Goal: Task Accomplishment & Management: Use online tool/utility

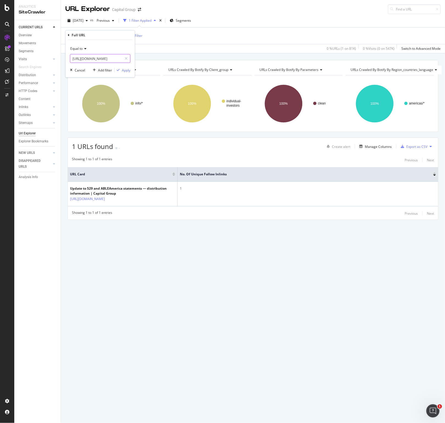
click at [99, 62] on input "[URL][DOMAIN_NAME]" at bounding box center [96, 58] width 52 height 9
paste input "planning/tools/ext/college-savings-calculator"
type input "[URL][DOMAIN_NAME]"
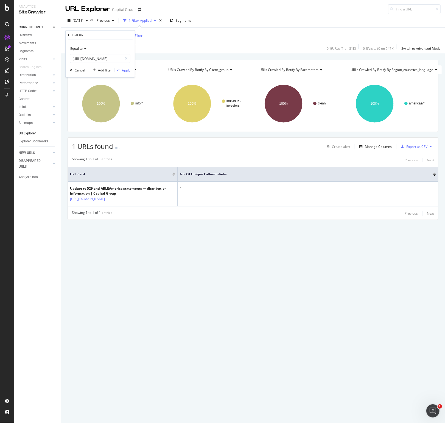
click at [129, 72] on div "Apply" at bounding box center [126, 70] width 9 height 5
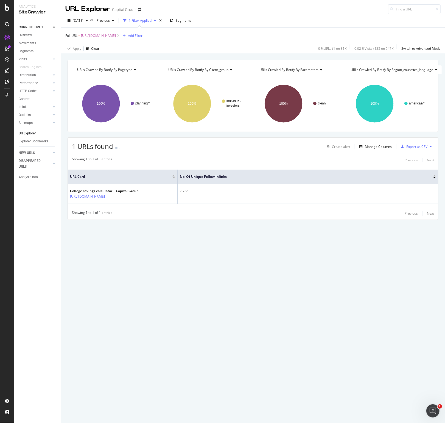
click at [116, 35] on span "[URL][DOMAIN_NAME]" at bounding box center [98, 36] width 35 height 8
click at [91, 59] on input "[URL][DOMAIN_NAME]" at bounding box center [96, 58] width 52 height 9
paste input "investment-calculator.htm"
type input "[URL][DOMAIN_NAME]"
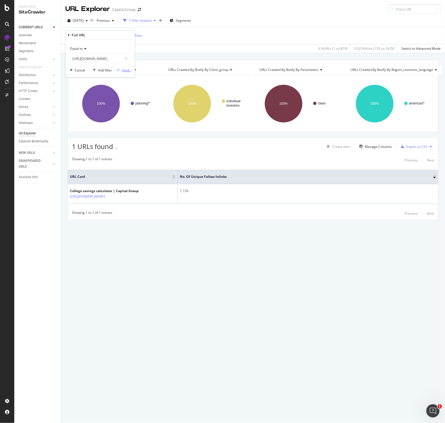
scroll to position [0, 0]
click at [130, 71] on div "Equal to [URL][DOMAIN_NAME] Cancel Add filter Apply" at bounding box center [100, 58] width 69 height 37
click at [126, 70] on div "Apply" at bounding box center [126, 70] width 9 height 5
click at [116, 34] on span "[URL][DOMAIN_NAME]" at bounding box center [98, 36] width 35 height 8
click at [89, 57] on input "[URL][DOMAIN_NAME]" at bounding box center [96, 58] width 52 height 9
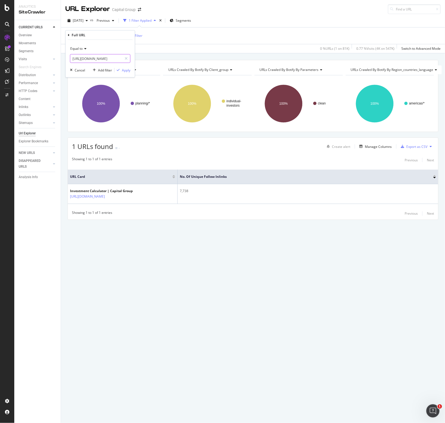
paste input "ext/college-savings-calculator/calculation-details"
type input "[URL][DOMAIN_NAME]"
click at [128, 71] on div "Apply" at bounding box center [126, 70] width 9 height 5
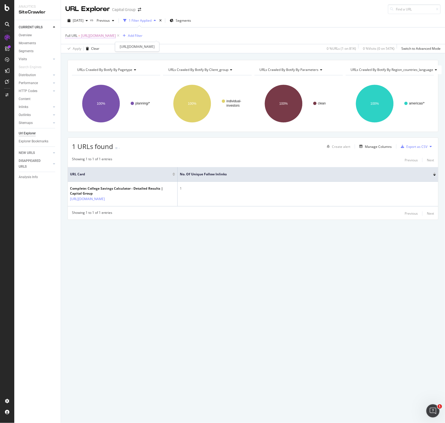
click at [116, 35] on span "[URL][DOMAIN_NAME]" at bounding box center [98, 36] width 35 height 8
click at [89, 60] on input "[URL][DOMAIN_NAME]" at bounding box center [96, 58] width 52 height 9
paste input "retirement-planning-calculator.htm"
type input "[URL][DOMAIN_NAME]"
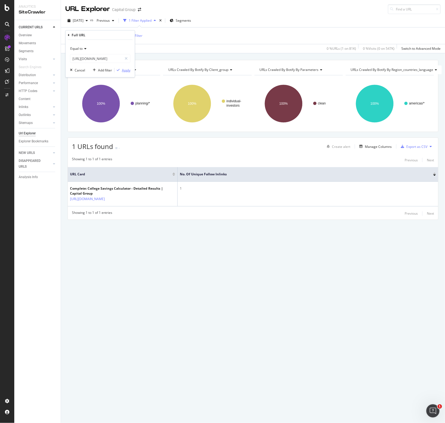
click at [130, 72] on div "Apply" at bounding box center [126, 70] width 9 height 5
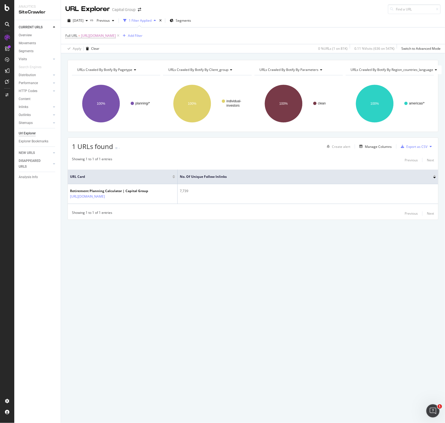
click at [156, 40] on div "Full URL = [URL][DOMAIN_NAME] Add Filter" at bounding box center [253, 35] width 376 height 16
click at [116, 33] on span "[URL][DOMAIN_NAME]" at bounding box center [98, 36] width 35 height 8
click at [90, 57] on input "[URL][DOMAIN_NAME]" at bounding box center [96, 58] width 52 height 9
click at [124, 68] on div "Apply" at bounding box center [126, 70] width 9 height 5
click at [116, 35] on span "[URL][DOMAIN_NAME]" at bounding box center [98, 36] width 35 height 8
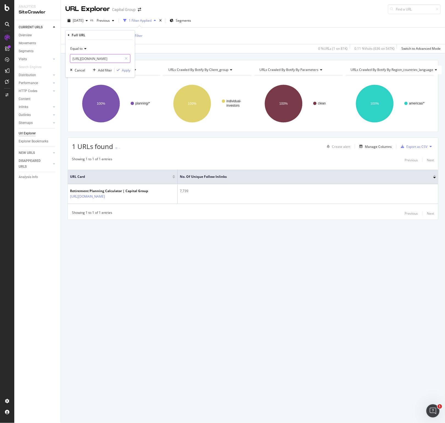
click at [96, 61] on input "[URL][DOMAIN_NAME]" at bounding box center [96, 58] width 52 height 9
paste input "service-and-support/tax-center/calculators.html"
type input "[URL][DOMAIN_NAME]"
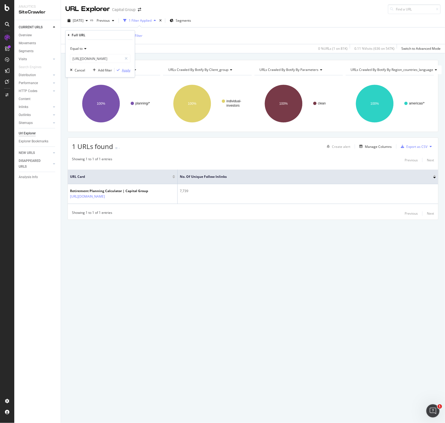
click at [124, 71] on div "Apply" at bounding box center [126, 70] width 9 height 5
click at [116, 33] on span "[URL][DOMAIN_NAME]" at bounding box center [98, 36] width 35 height 8
click at [91, 54] on input "[URL][DOMAIN_NAME]" at bounding box center [96, 58] width 52 height 9
paste input "products/[PERSON_NAME]-esa"
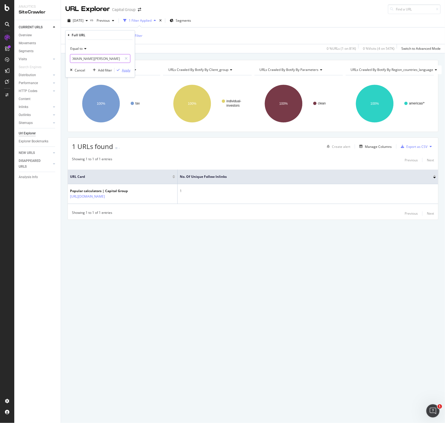
type input "[URL][DOMAIN_NAME][PERSON_NAME]"
click at [127, 70] on div "Apply" at bounding box center [126, 70] width 9 height 5
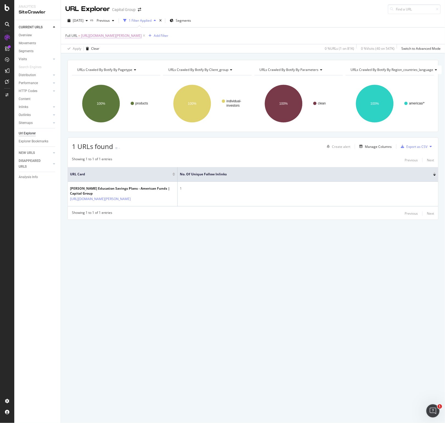
click at [142, 33] on span "[URL][DOMAIN_NAME][PERSON_NAME]" at bounding box center [111, 36] width 61 height 8
click at [106, 60] on input "[URL][DOMAIN_NAME][PERSON_NAME]" at bounding box center [96, 58] width 52 height 9
click at [123, 70] on div "Apply" at bounding box center [126, 70] width 9 height 5
click at [142, 34] on span "[URL][DOMAIN_NAME][PERSON_NAME]" at bounding box center [111, 36] width 61 height 8
click at [91, 55] on input "[URL][DOMAIN_NAME][PERSON_NAME]" at bounding box center [96, 58] width 52 height 9
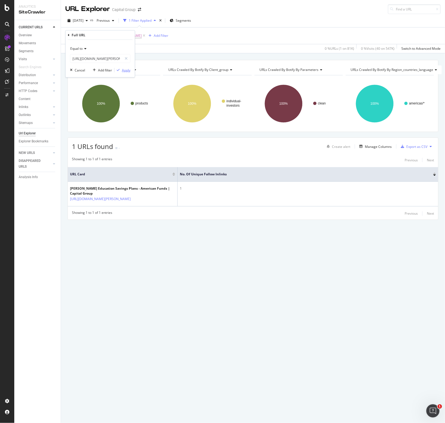
click at [122, 72] on div "Apply" at bounding box center [123, 70] width 16 height 5
click at [142, 35] on span "[URL][DOMAIN_NAME][PERSON_NAME]" at bounding box center [111, 36] width 61 height 8
click at [98, 60] on input "[URL][DOMAIN_NAME][PERSON_NAME]" at bounding box center [96, 58] width 52 height 9
paste input "investments/americanfunds?pricesview=on"
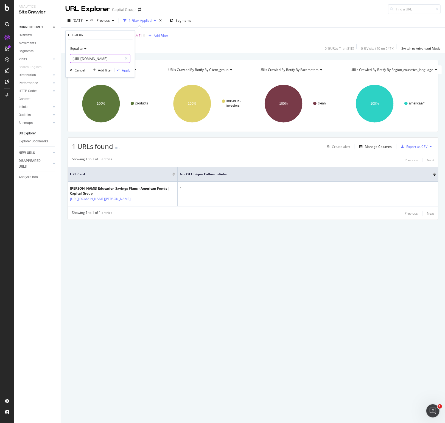
type input "[URL][DOMAIN_NAME]"
click at [126, 70] on div "Apply" at bounding box center [126, 70] width 9 height 5
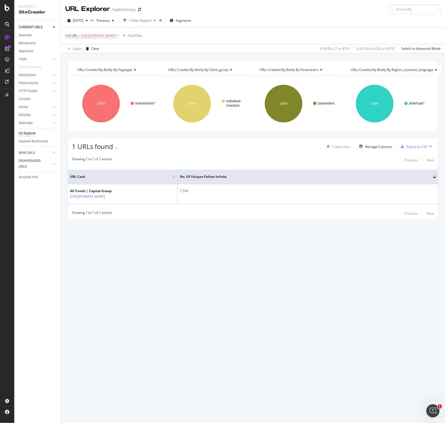
click at [116, 39] on span "[URL][DOMAIN_NAME]" at bounding box center [98, 36] width 35 height 8
click at [81, 61] on input "[URL][DOMAIN_NAME]" at bounding box center [96, 58] width 52 height 9
paste input "planning/tools/spend-it-or-save-it-calculator.htm"
type input "[URL][DOMAIN_NAME]"
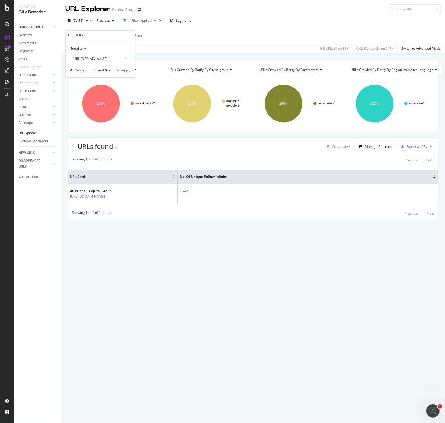
drag, startPoint x: 129, startPoint y: 66, endPoint x: 127, endPoint y: 66, distance: 2.8
click at [128, 66] on div "Equal to [URL][DOMAIN_NAME] Cancel Add filter Apply" at bounding box center [100, 58] width 69 height 37
click at [125, 70] on div "Apply" at bounding box center [126, 70] width 9 height 5
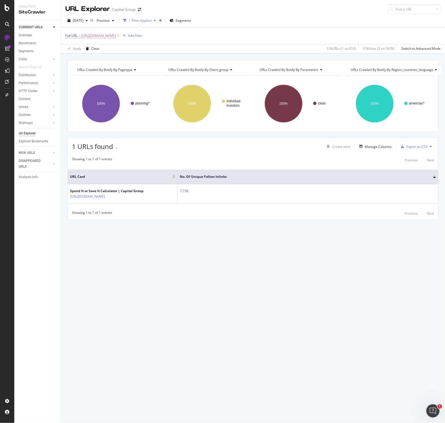
click at [116, 37] on span "[URL][DOMAIN_NAME]" at bounding box center [98, 36] width 35 height 8
click at [91, 62] on input "[URL][DOMAIN_NAME]" at bounding box center [96, 58] width 52 height 9
paste input "retirement-planning/will-you-have-enough-savings-at-retirement.html"
type input "[URL][DOMAIN_NAME]"
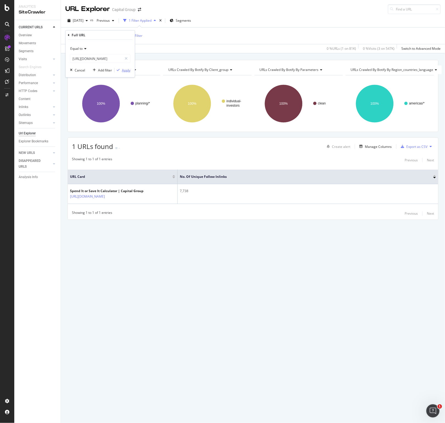
scroll to position [0, 0]
click at [124, 68] on div "Apply" at bounding box center [126, 70] width 9 height 5
click at [116, 33] on span "[URL][DOMAIN_NAME]" at bounding box center [98, 36] width 35 height 8
click at [93, 53] on div "Equal to [URL][DOMAIN_NAME]" at bounding box center [100, 53] width 60 height 19
click at [91, 57] on input "[URL][DOMAIN_NAME]" at bounding box center [96, 58] width 52 height 9
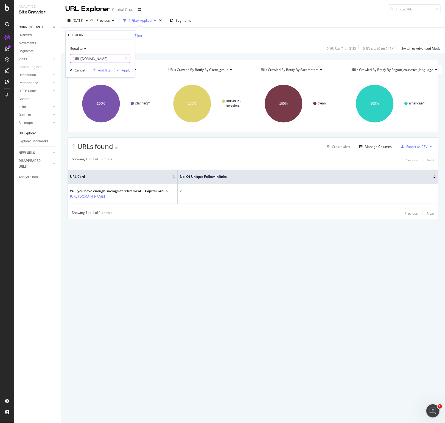
paste input "text"
click at [98, 55] on input "text" at bounding box center [100, 58] width 60 height 9
paste input "[URL][DOMAIN_NAME]"
type input "[URL][DOMAIN_NAME]"
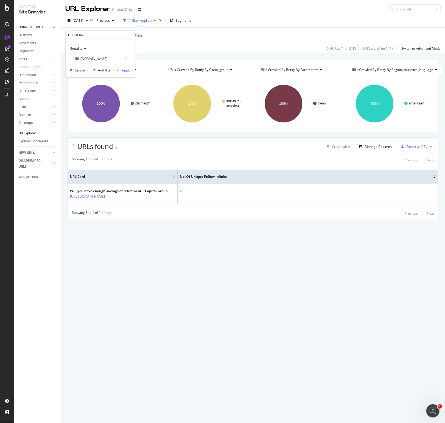
scroll to position [0, 0]
click at [124, 68] on div "Apply" at bounding box center [126, 70] width 9 height 5
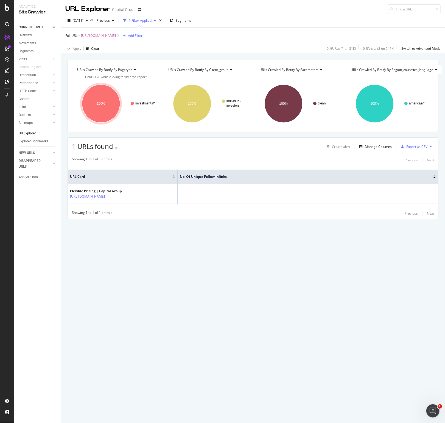
drag, startPoint x: 184, startPoint y: 34, endPoint x: 156, endPoint y: 52, distance: 33.4
click at [116, 34] on span "[URL][DOMAIN_NAME]" at bounding box center [98, 36] width 35 height 8
click at [89, 60] on input "[URL][DOMAIN_NAME]" at bounding box center [96, 58] width 52 height 9
paste input "planning/tools/taxes-and-inflation-calculator/results.htm"
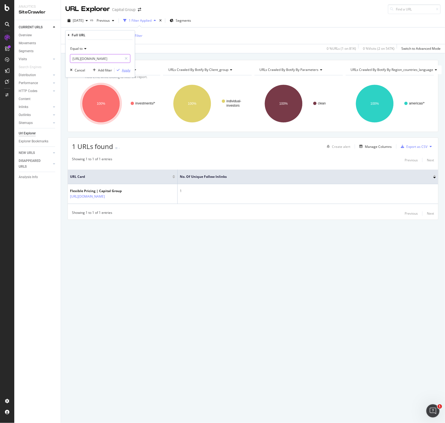
type input "[URL][DOMAIN_NAME]"
click at [126, 70] on div "Apply" at bounding box center [126, 70] width 9 height 5
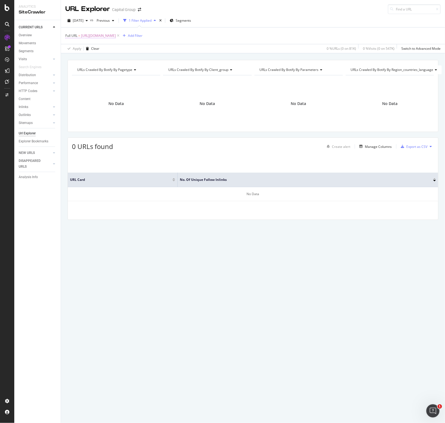
click at [116, 35] on span "[URL][DOMAIN_NAME]" at bounding box center [98, 36] width 35 height 8
click at [94, 56] on input "[URL][DOMAIN_NAME]" at bounding box center [96, 58] width 52 height 9
click at [128, 68] on div "Apply" at bounding box center [126, 70] width 9 height 5
click at [116, 37] on span "[URL][DOMAIN_NAME]" at bounding box center [98, 36] width 35 height 8
click at [103, 59] on input "[URL][DOMAIN_NAME]" at bounding box center [96, 58] width 52 height 9
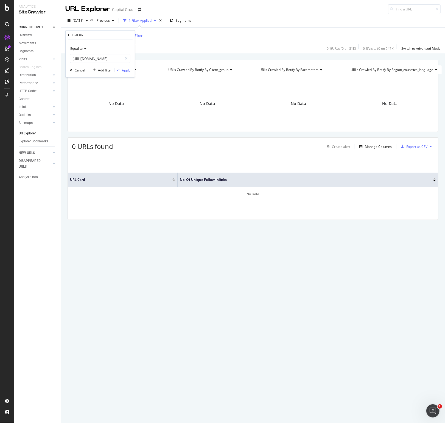
click at [130, 72] on div "Apply" at bounding box center [126, 70] width 9 height 5
click at [116, 35] on span "[URL][DOMAIN_NAME]" at bounding box center [98, 36] width 35 height 8
click at [95, 61] on input "[URL][DOMAIN_NAME]" at bounding box center [96, 58] width 52 height 9
click at [121, 70] on div "button" at bounding box center [118, 69] width 7 height 3
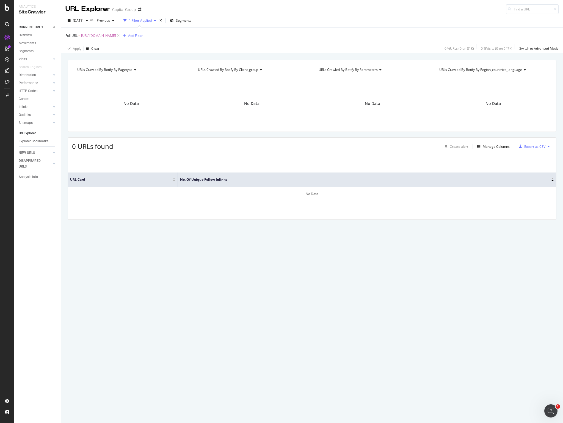
click at [116, 35] on span "[URL][DOMAIN_NAME]" at bounding box center [98, 36] width 35 height 8
click at [105, 60] on input "[URL][DOMAIN_NAME]" at bounding box center [96, 58] width 52 height 9
paste input "creating-financial-plan/build-a-financial-team.html"
type input "[URL][DOMAIN_NAME]"
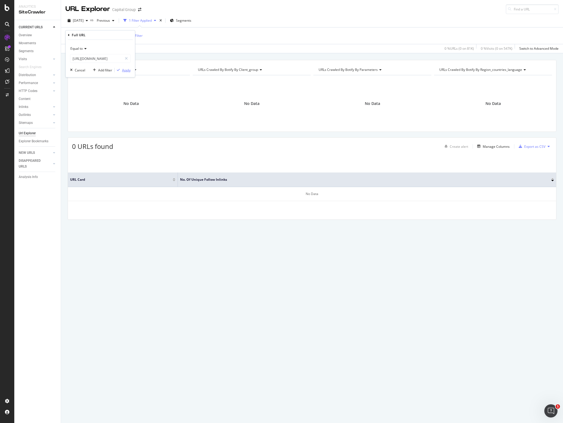
click at [126, 71] on div "Apply" at bounding box center [126, 70] width 9 height 5
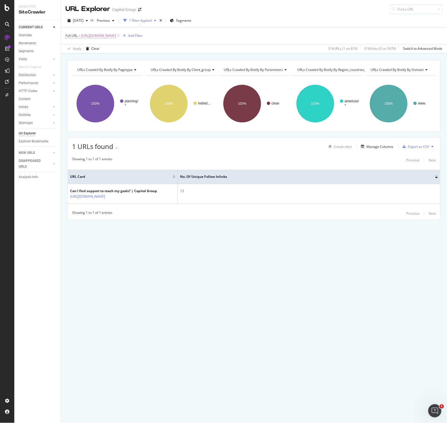
click at [116, 33] on span "[URL][DOMAIN_NAME]" at bounding box center [98, 36] width 35 height 8
click at [98, 55] on input "[URL][DOMAIN_NAME]" at bounding box center [96, 58] width 52 height 9
paste input "tools/taxes-and-inflation-calculator.htm"
type input "[URL][DOMAIN_NAME]"
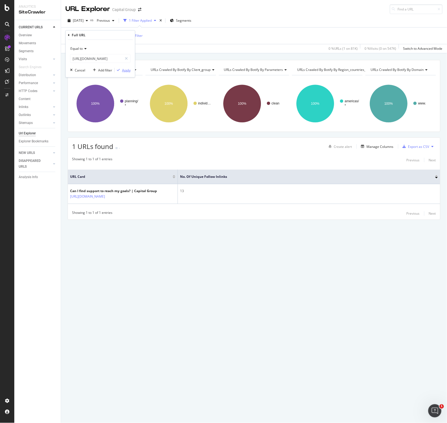
scroll to position [0, 0]
click at [124, 71] on div "Apply" at bounding box center [126, 70] width 9 height 5
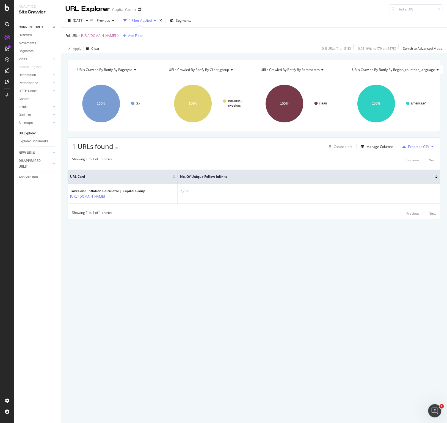
click at [116, 35] on span "[URL][DOMAIN_NAME]" at bounding box center [98, 36] width 35 height 8
click at [92, 56] on input "[URL][DOMAIN_NAME]" at bounding box center [96, 58] width 52 height 9
paste input "investments/able.html"
type input "[URL][DOMAIN_NAME]"
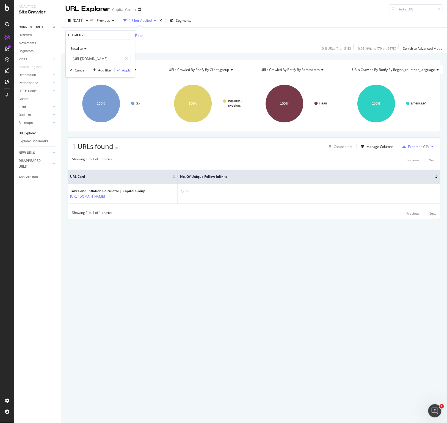
scroll to position [0, 0]
click at [122, 69] on div "Apply" at bounding box center [126, 70] width 9 height 5
click at [116, 37] on span "[URL][DOMAIN_NAME]" at bounding box center [98, 36] width 35 height 8
click at [92, 56] on input "[URL][DOMAIN_NAME]" at bounding box center [96, 58] width 52 height 9
paste input "service-and-support/account-updates/new-account-experienc"
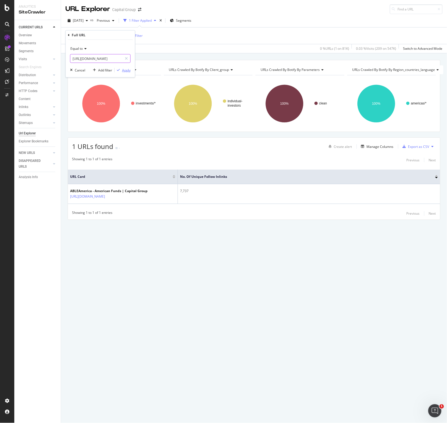
scroll to position [0, 121]
type input "[URL][DOMAIN_NAME]"
click at [130, 71] on div "Apply" at bounding box center [126, 70] width 9 height 5
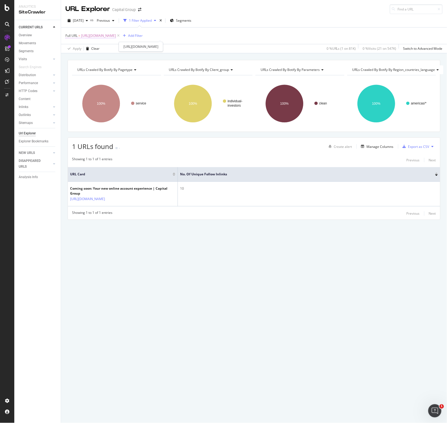
click at [116, 35] on span "[URL][DOMAIN_NAME]" at bounding box center [98, 36] width 35 height 8
click at [99, 60] on input "[URL][DOMAIN_NAME]" at bounding box center [96, 58] width 52 height 9
paste input "planning/tools/investing-calculator"
type input "[URL][DOMAIN_NAME]"
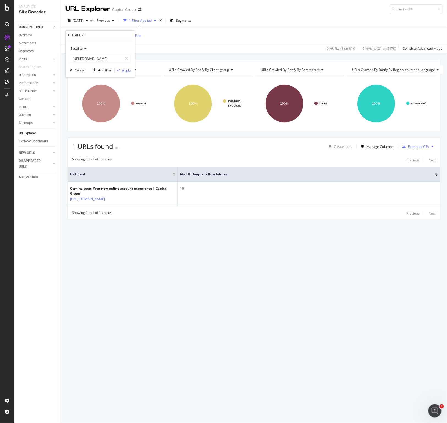
scroll to position [0, 0]
click at [123, 70] on div "Apply" at bounding box center [126, 70] width 9 height 5
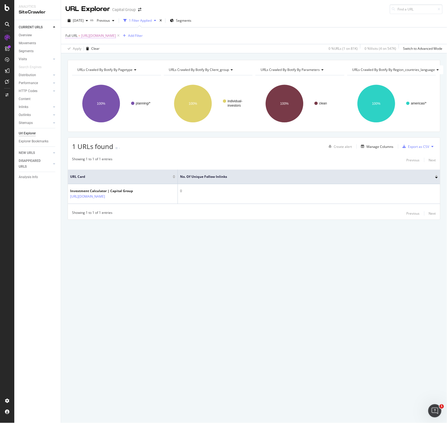
click at [116, 35] on span "[URL][DOMAIN_NAME]" at bounding box center [98, 36] width 35 height 8
click at [96, 60] on input "[URL][DOMAIN_NAME]" at bounding box center [96, 58] width 52 height 9
paste input "investments/target-date"
type input "[URL][DOMAIN_NAME]"
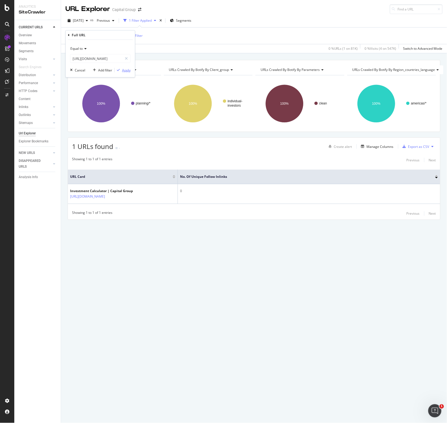
scroll to position [0, 0]
click at [125, 70] on div "Apply" at bounding box center [126, 70] width 9 height 5
